Goal: Transaction & Acquisition: Register for event/course

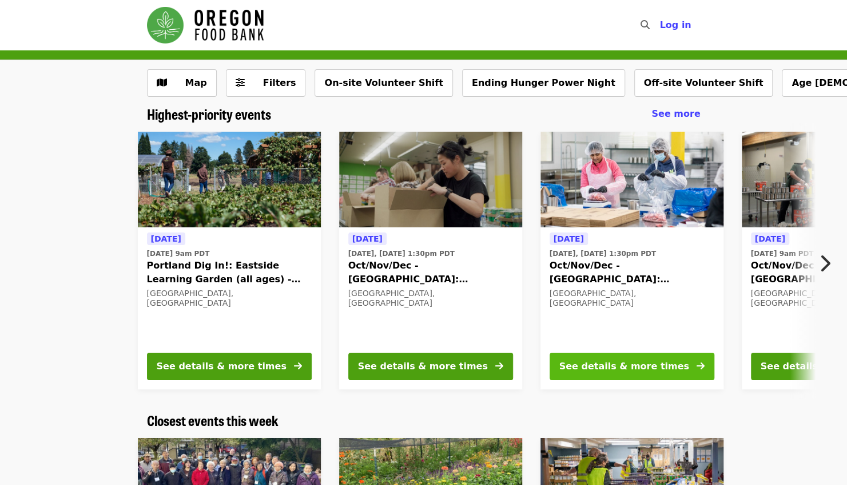
click at [593, 368] on div "See details & more times" at bounding box center [624, 366] width 130 height 14
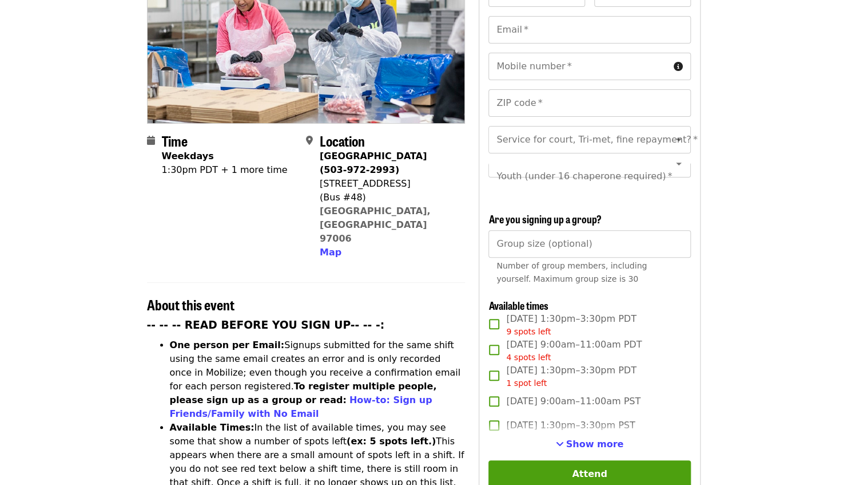
scroll to position [172, 0]
click at [586, 438] on span "Show more" at bounding box center [595, 443] width 58 height 11
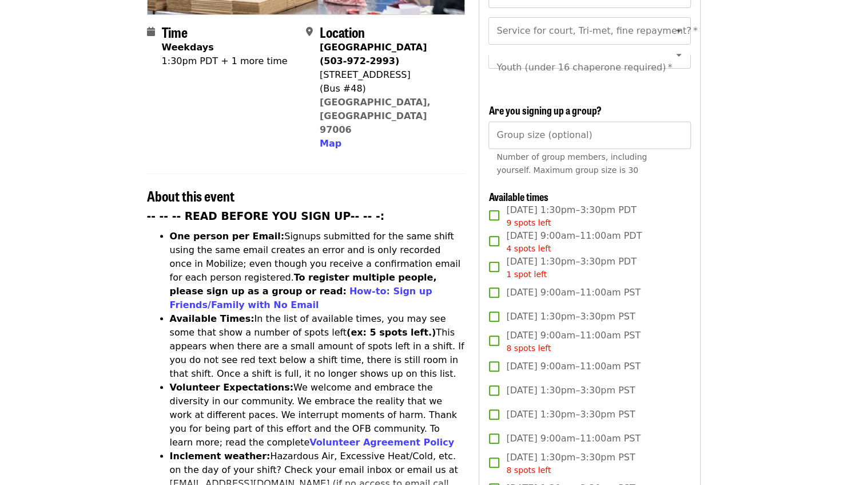
scroll to position [277, 0]
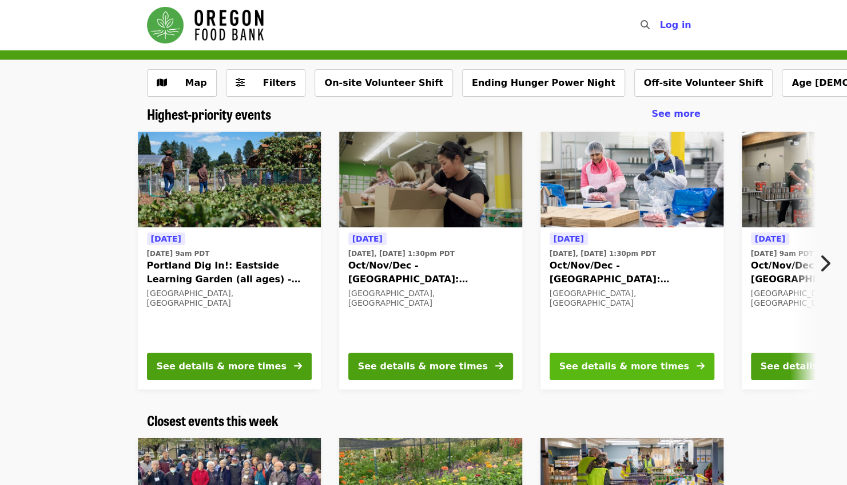
click at [634, 368] on div "See details & more times" at bounding box center [624, 366] width 130 height 14
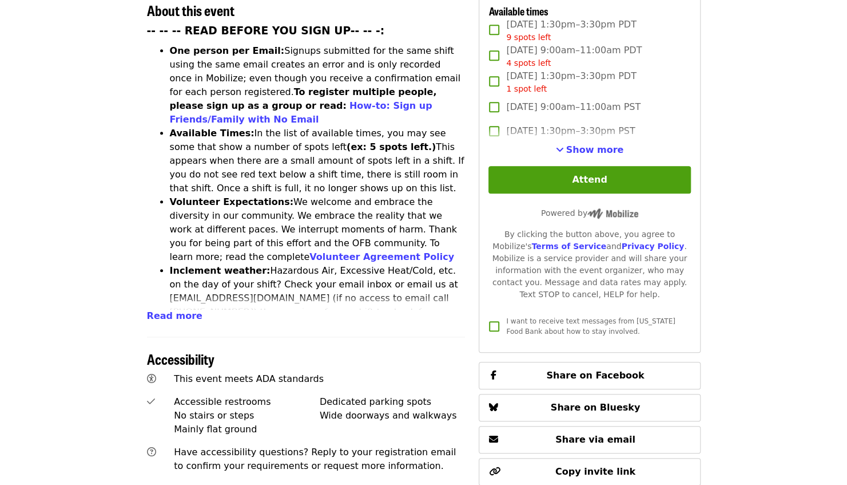
scroll to position [417, 0]
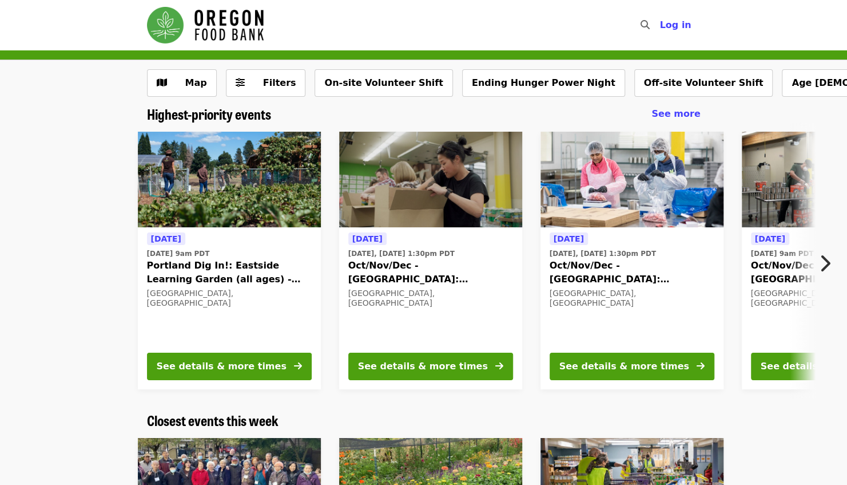
click at [824, 257] on icon "chevron-right icon" at bounding box center [824, 263] width 11 height 22
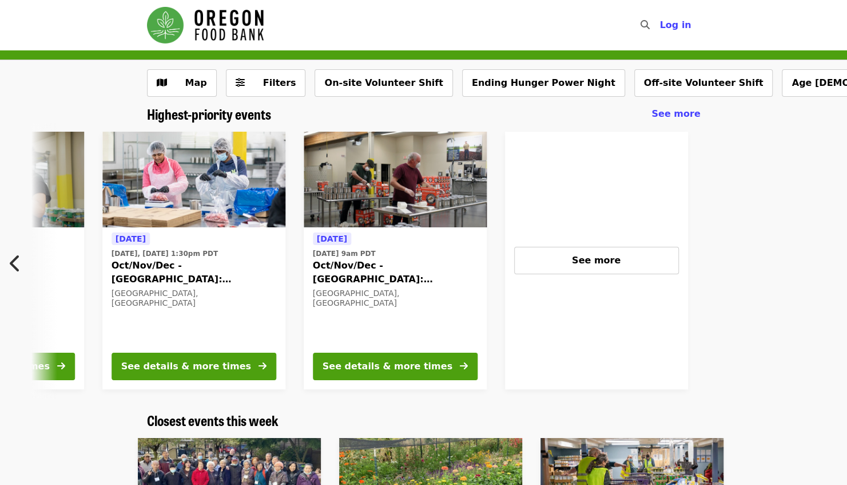
scroll to position [0, 511]
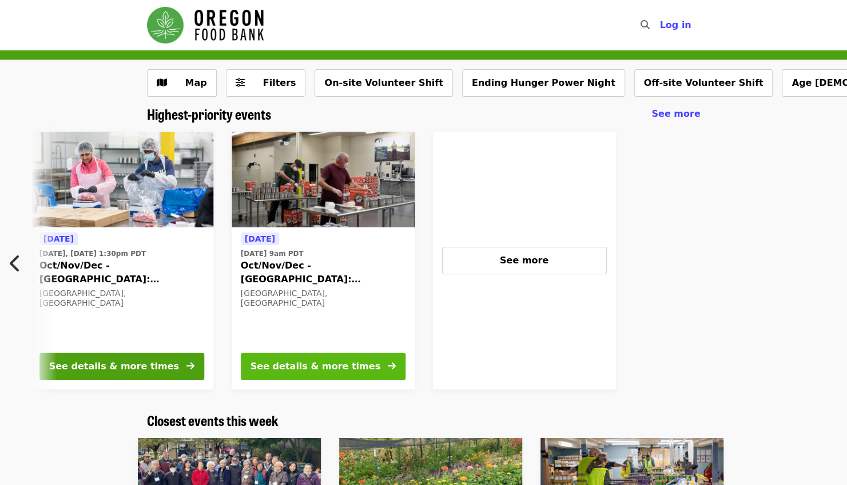
click at [350, 363] on div "See details & more times" at bounding box center [316, 366] width 130 height 14
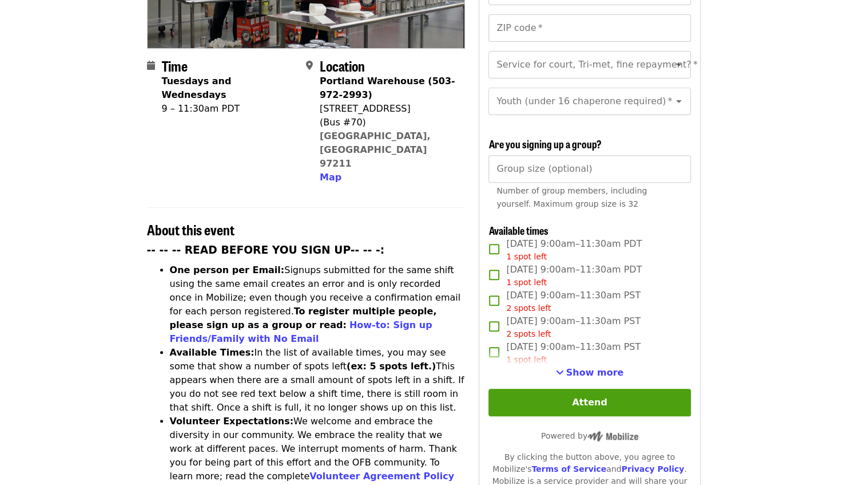
scroll to position [260, 0]
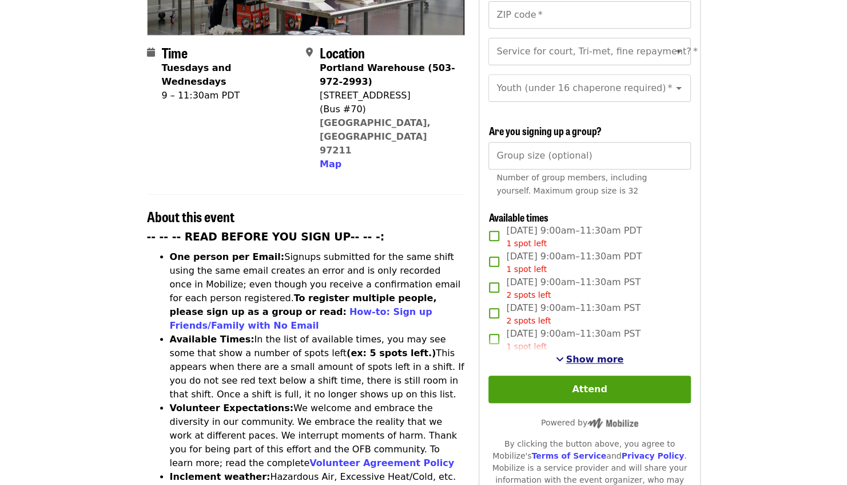
click at [599, 355] on span "Show more" at bounding box center [595, 359] width 58 height 11
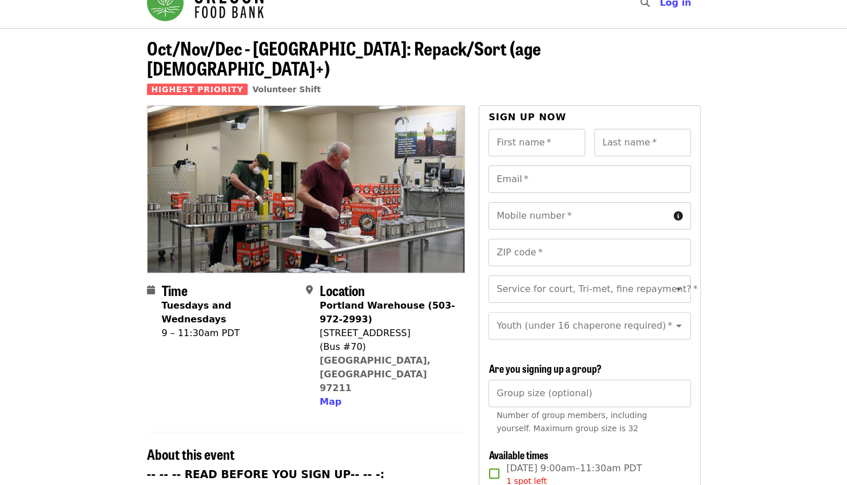
scroll to position [0, 0]
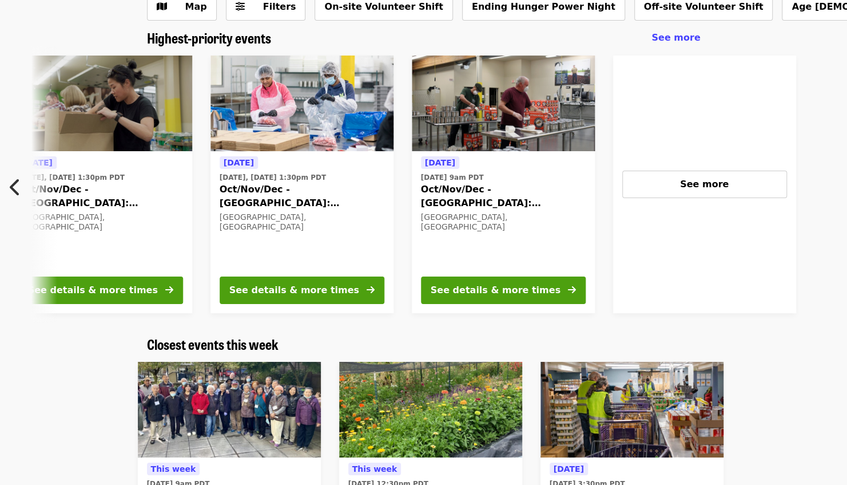
scroll to position [0, 414]
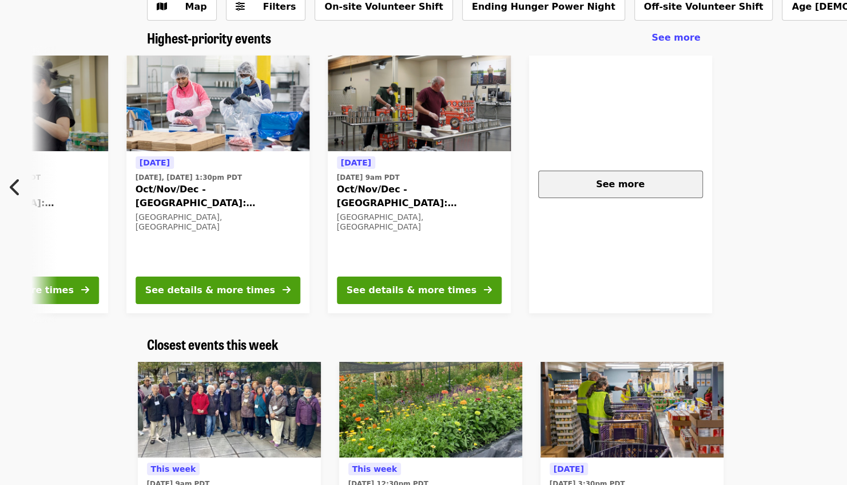
click at [645, 183] on div "See more" at bounding box center [620, 184] width 145 height 14
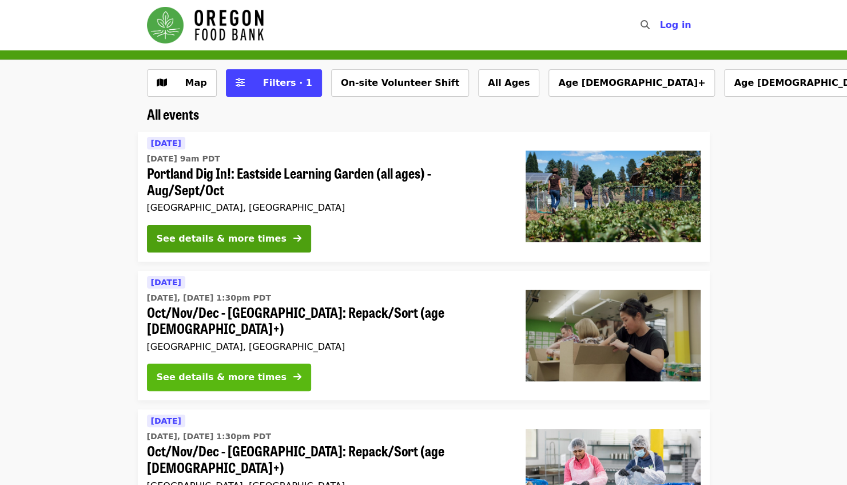
click at [257, 370] on div "See details & more times" at bounding box center [222, 377] width 130 height 14
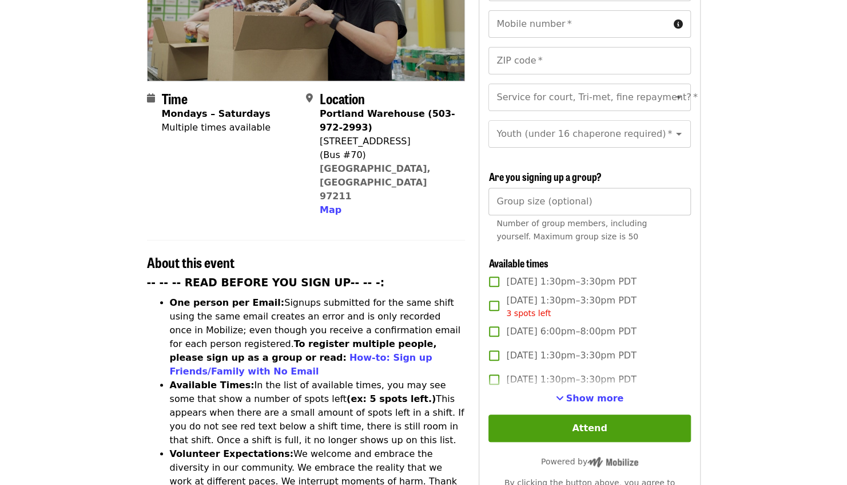
scroll to position [215, 0]
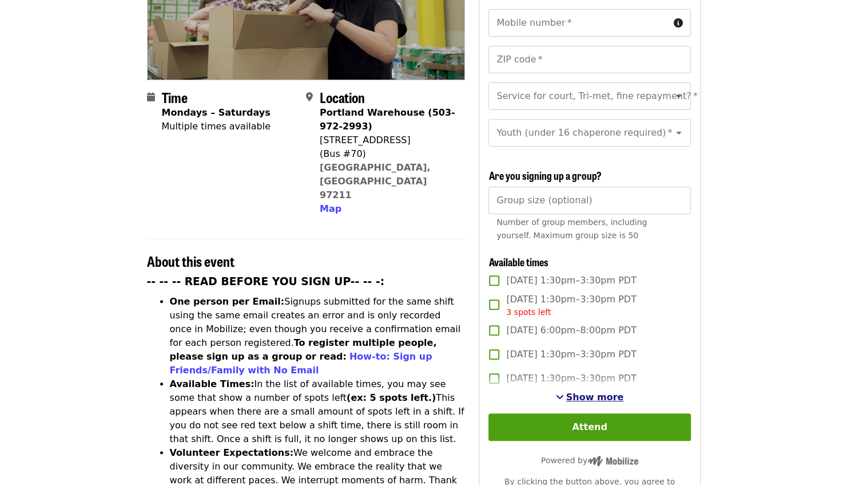
click at [605, 392] on span "Show more" at bounding box center [595, 396] width 58 height 11
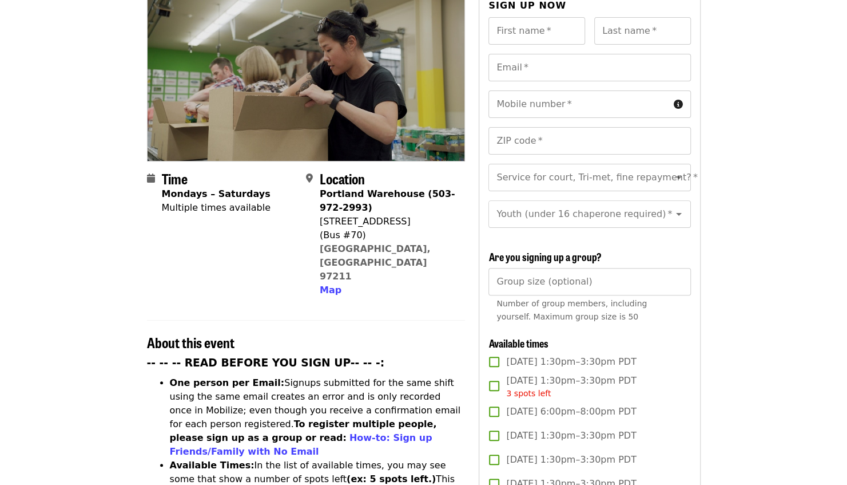
scroll to position [0, 0]
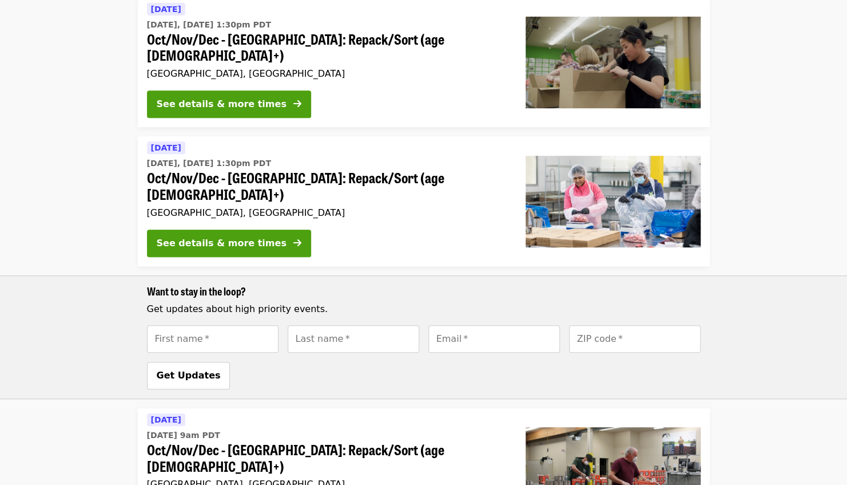
scroll to position [271, 0]
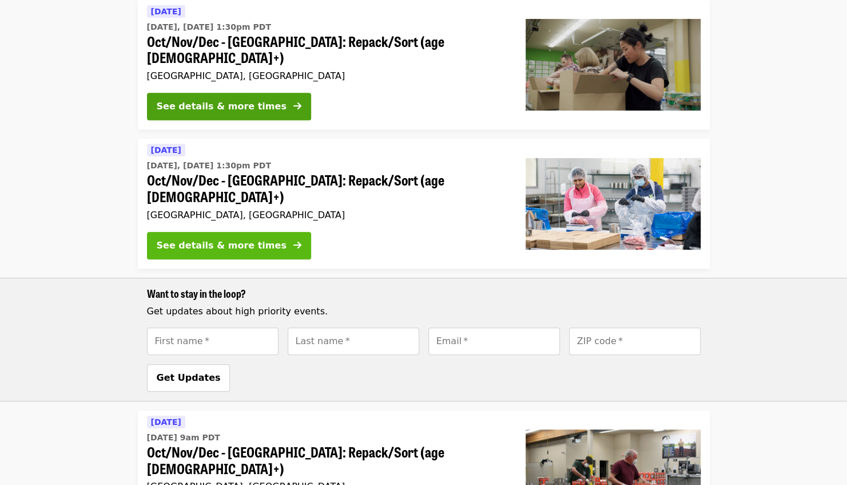
click at [234, 239] on div "See details & more times" at bounding box center [222, 246] width 130 height 14
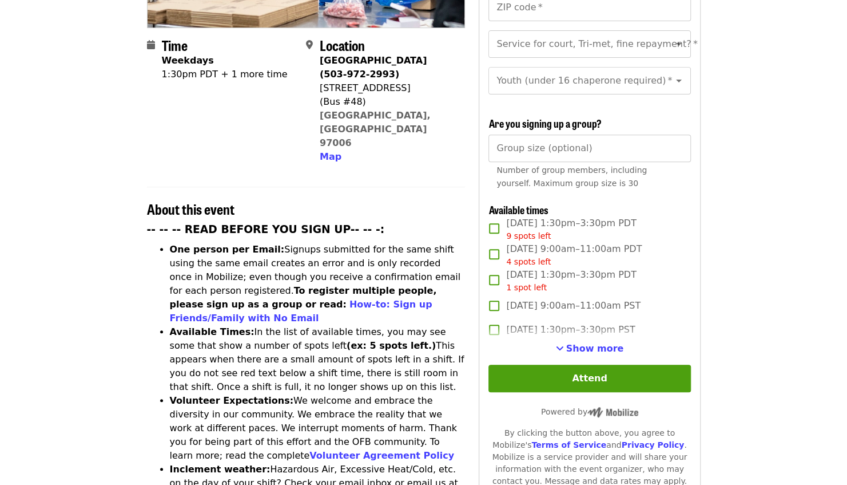
scroll to position [268, 0]
click at [597, 345] on span "Show more" at bounding box center [595, 347] width 58 height 11
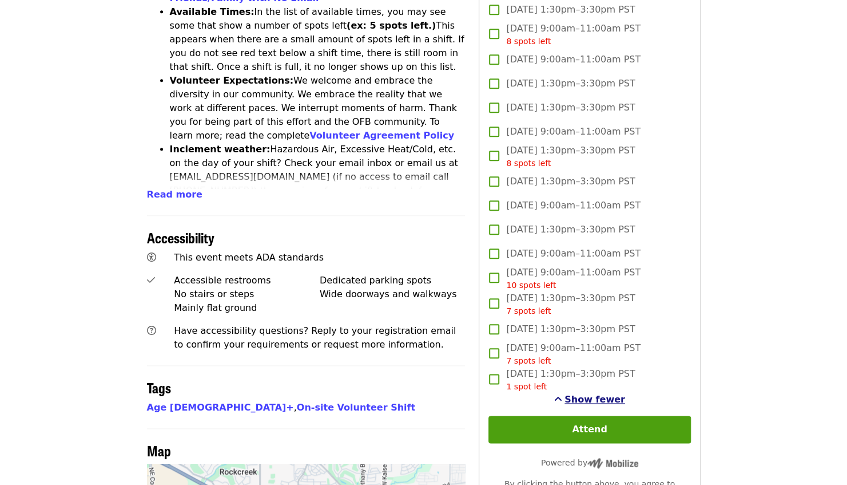
scroll to position [587, 0]
click at [565, 251] on span "[DATE] 9:00am–11:00am PST" at bounding box center [573, 253] width 134 height 14
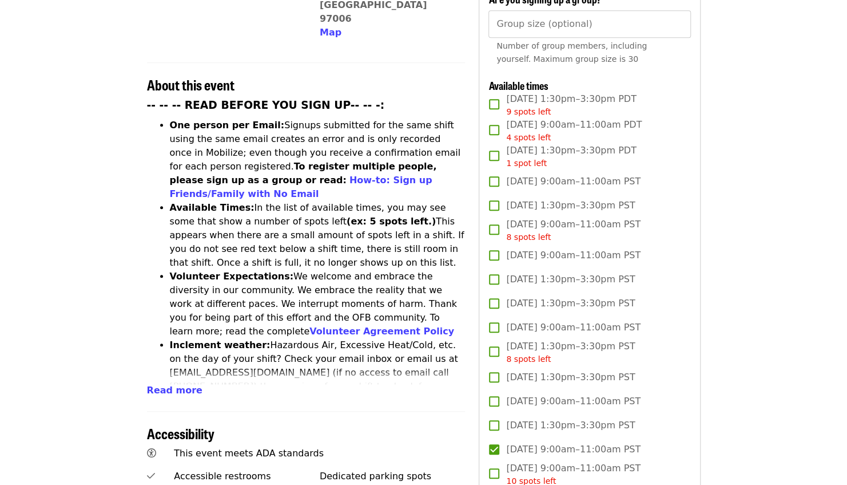
scroll to position [404, 0]
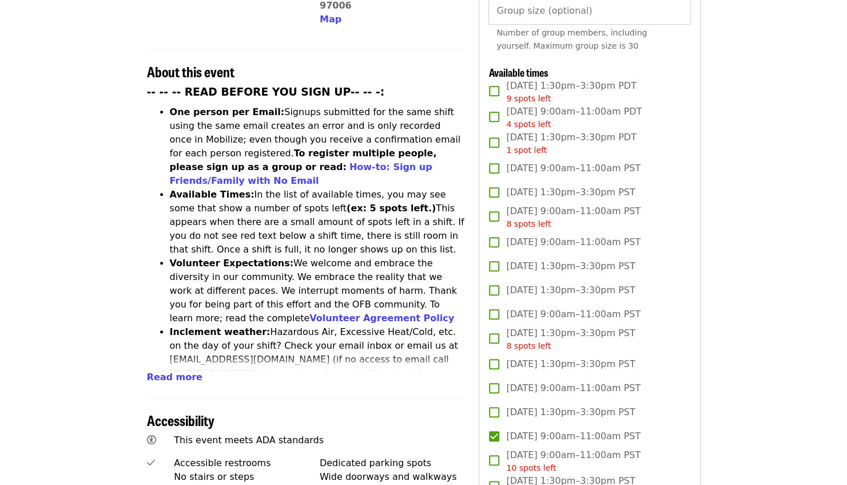
click at [556, 434] on span "[DATE] 9:00am–11:00am PST" at bounding box center [573, 436] width 134 height 14
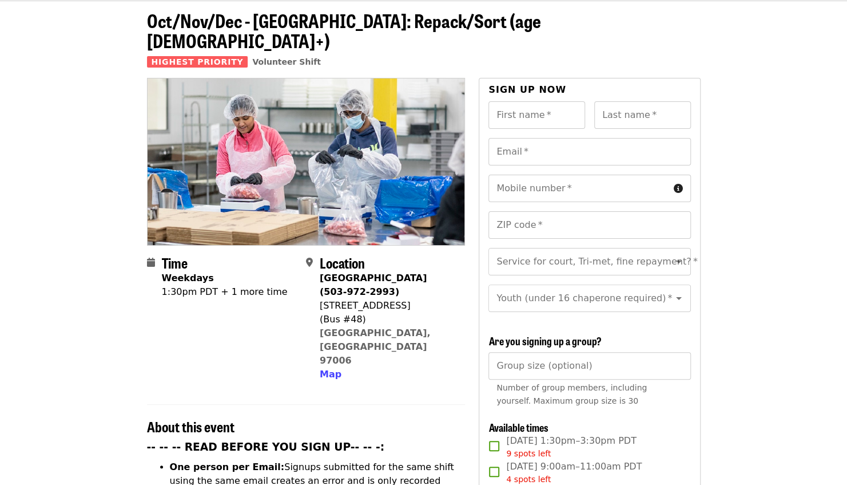
scroll to position [43, 0]
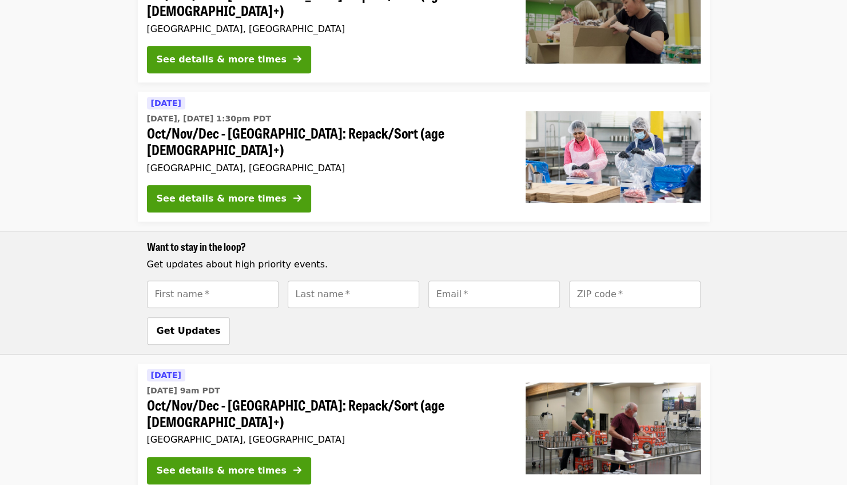
scroll to position [356, 0]
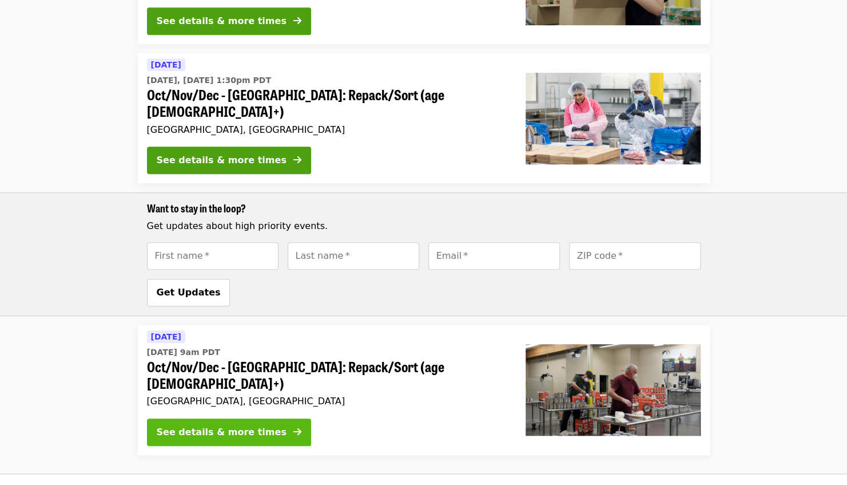
click at [204, 425] on div "See details & more times" at bounding box center [222, 432] width 130 height 14
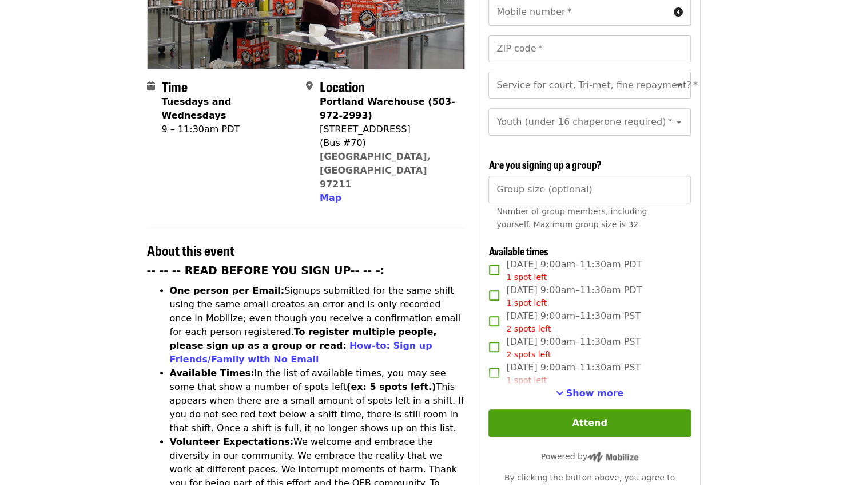
scroll to position [245, 0]
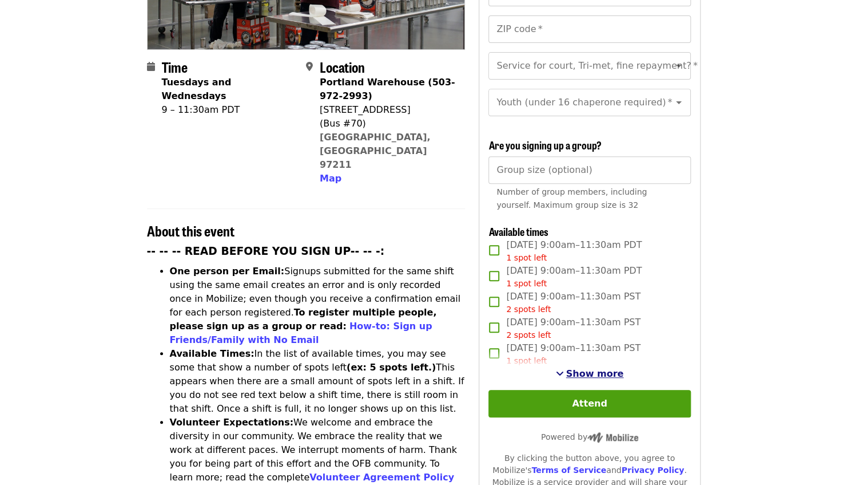
click at [590, 369] on span "Show more" at bounding box center [595, 373] width 58 height 11
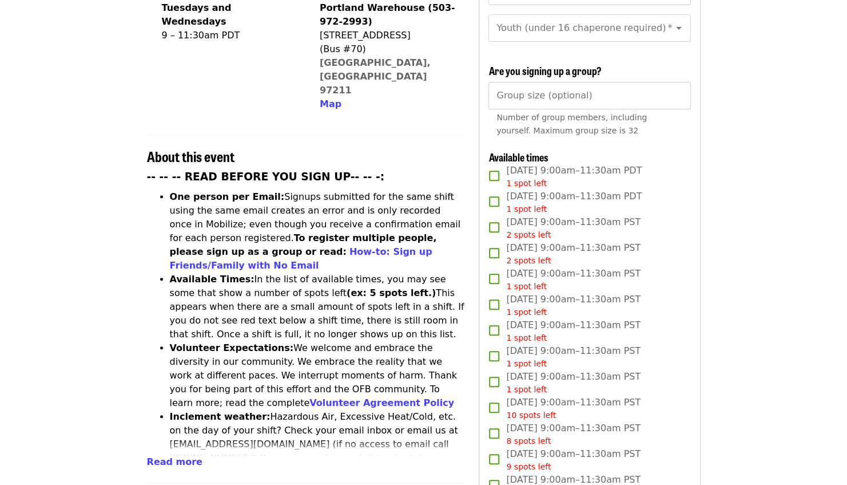
scroll to position [329, 0]
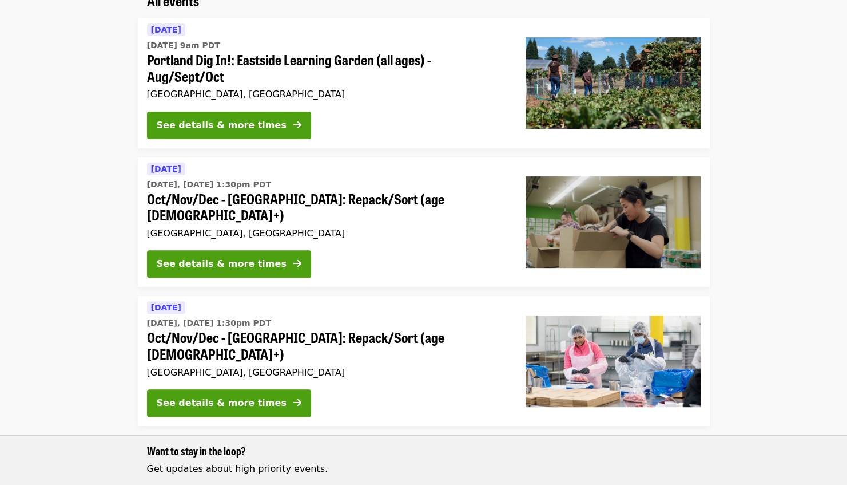
scroll to position [113, 0]
click at [236, 257] on div "See details & more times" at bounding box center [222, 264] width 130 height 14
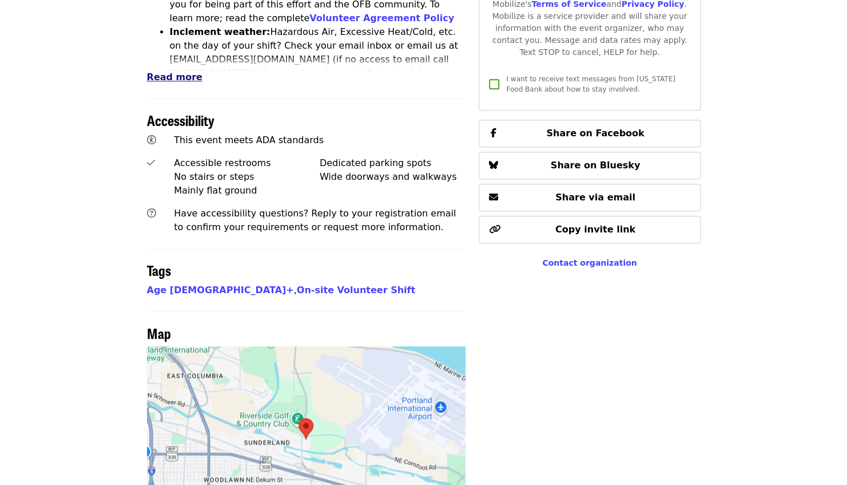
scroll to position [577, 0]
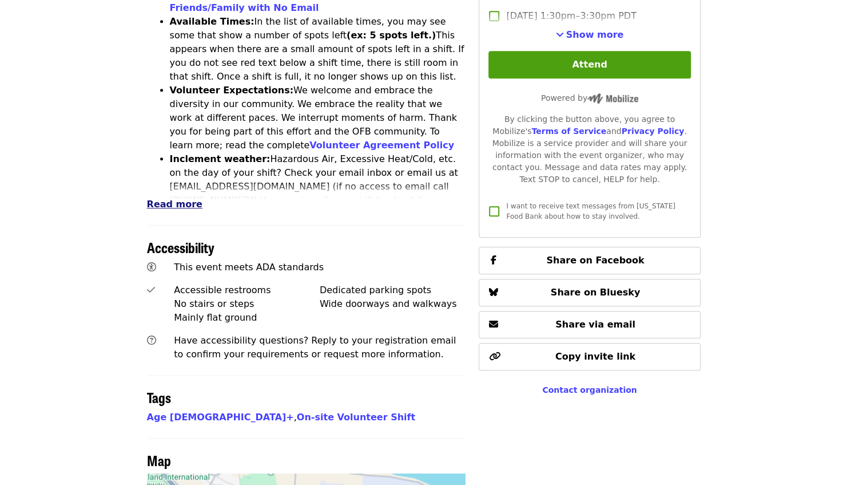
click at [166, 198] on span "Read more" at bounding box center [174, 203] width 55 height 11
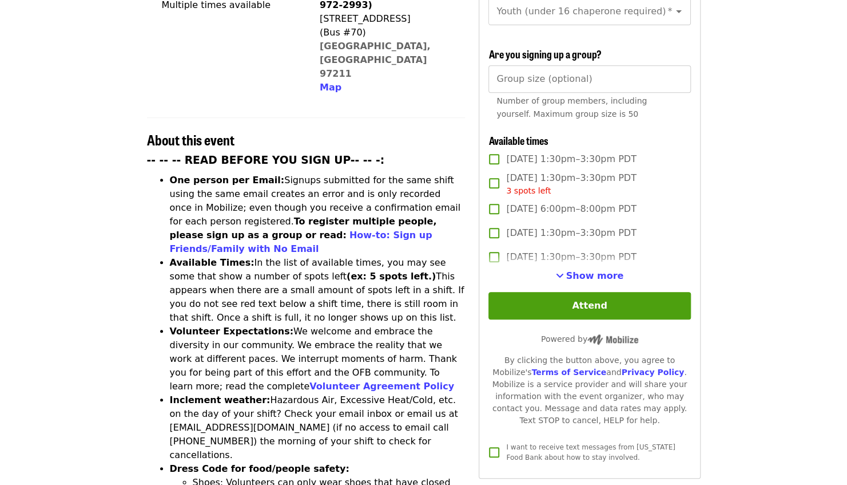
scroll to position [338, 0]
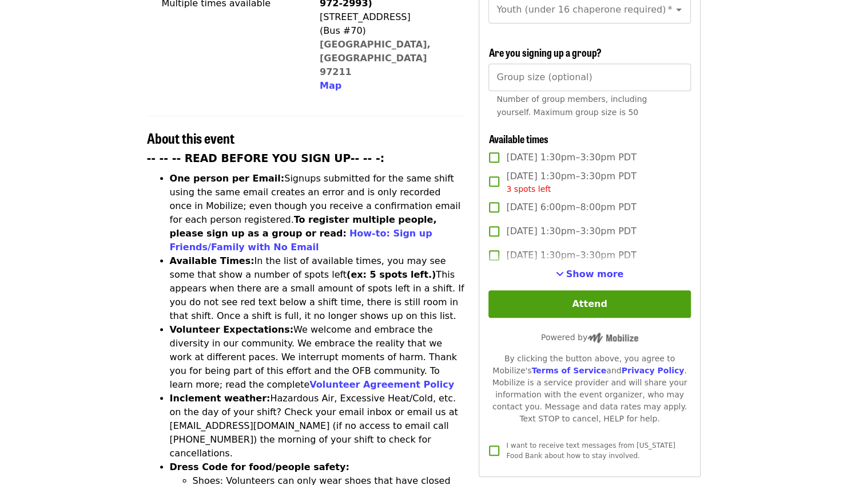
click at [577, 261] on label "Mon, Oct 20, 1:30pm–3:30pm PDT" at bounding box center [581, 255] width 199 height 24
click at [576, 276] on span "Show more" at bounding box center [595, 273] width 58 height 11
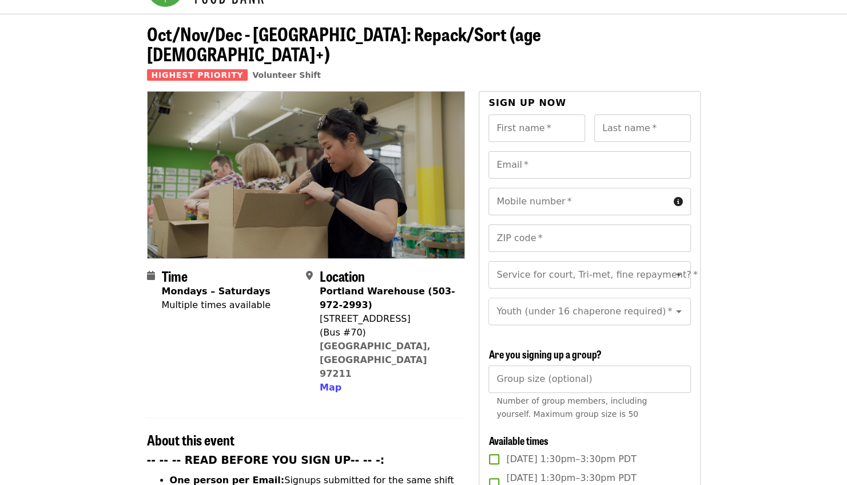
scroll to position [0, 0]
